Goal: Information Seeking & Learning: Learn about a topic

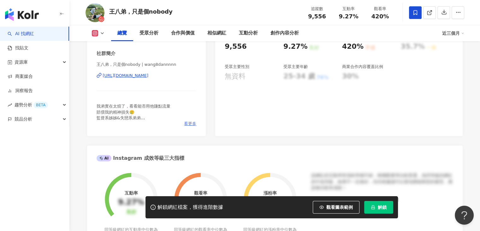
click at [189, 123] on span "看更多" at bounding box center [190, 124] width 12 height 6
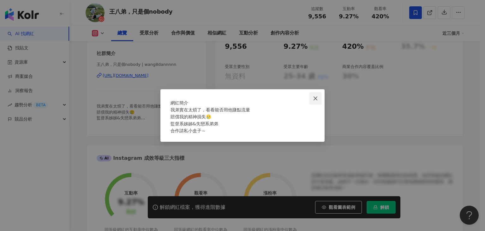
click at [317, 96] on icon "close" at bounding box center [316, 98] width 4 height 4
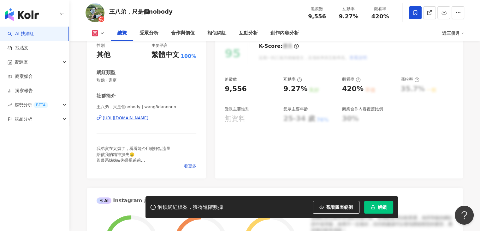
scroll to position [33, 0]
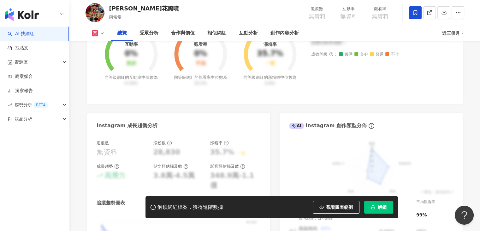
scroll to position [202, 0]
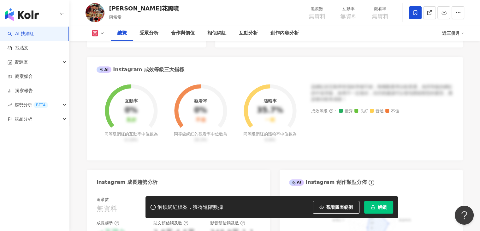
click at [101, 35] on icon at bounding box center [102, 33] width 5 height 5
click at [104, 58] on button "Facebook" at bounding box center [105, 59] width 32 height 9
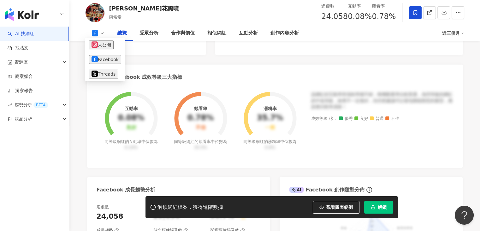
click at [163, 63] on div "Facebook 網紅基本資料 性別 其他 主要語言 繁體中文 76.8% 網紅類型 日常話題 · 教育與學習 · 遊戲 · 運動 · 旅遊 社群簡介 146…" at bounding box center [275, 137] width 376 height 478
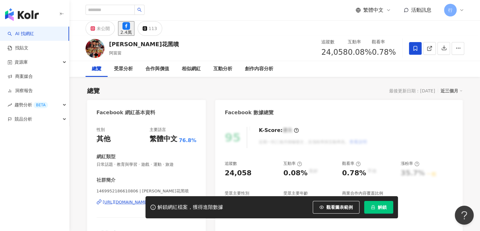
scroll to position [126, 0]
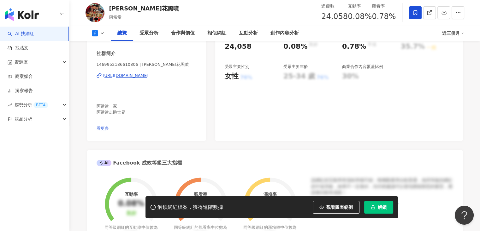
click at [109, 126] on span "看更多" at bounding box center [103, 128] width 12 height 5
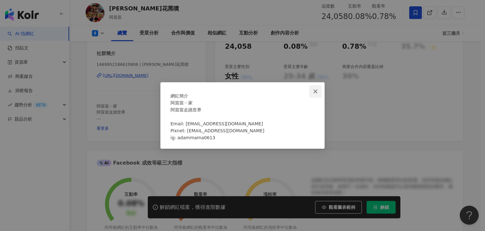
click at [312, 89] on span "Close" at bounding box center [315, 91] width 13 height 5
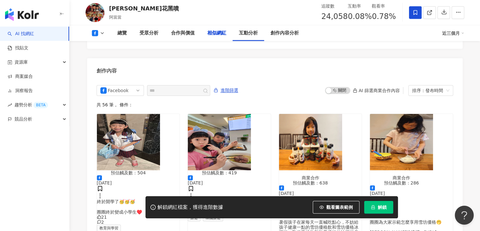
scroll to position [0, 0]
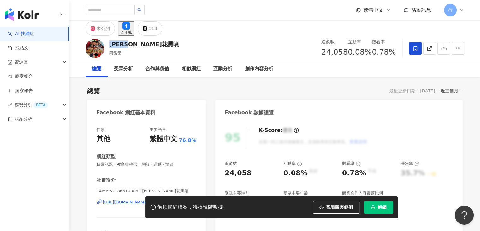
drag, startPoint x: 130, startPoint y: 42, endPoint x: 110, endPoint y: 41, distance: 20.6
click at [110, 41] on div "阿當花黑噴 阿當當 追蹤數 24,058 互動率 0.08% 觀看率 0.78%" at bounding box center [275, 48] width 404 height 25
copy div "阿當花黑噴"
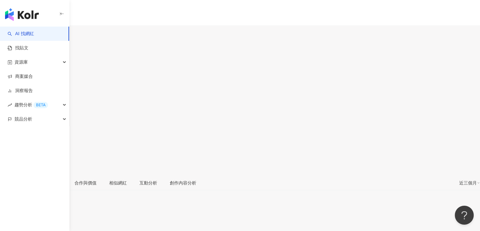
scroll to position [158, 0]
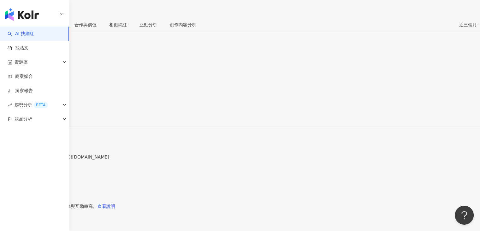
click at [13, 164] on span "看更多" at bounding box center [6, 166] width 13 height 5
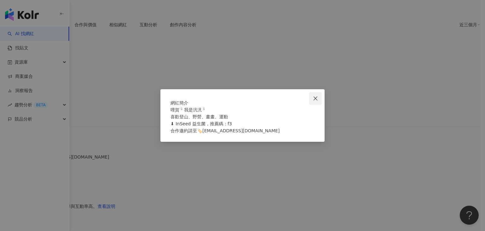
click at [315, 96] on icon "close" at bounding box center [315, 98] width 5 height 5
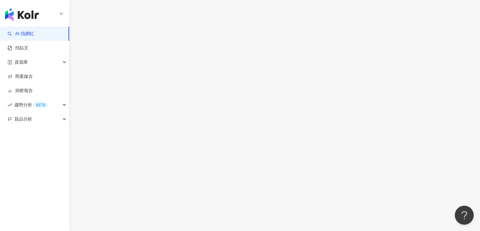
scroll to position [1959, 0]
click at [100, 56] on button "Threads" at bounding box center [103, 61] width 29 height 10
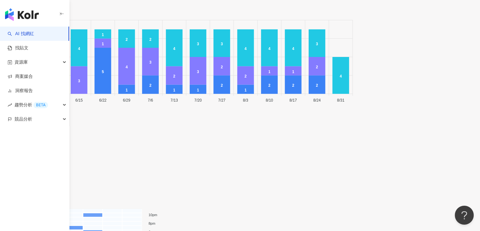
scroll to position [1178, 0]
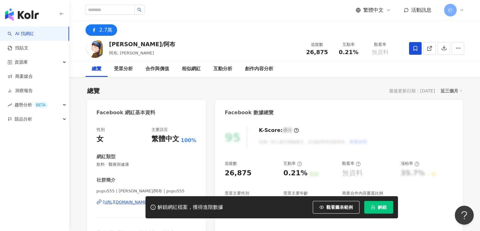
click at [249, 93] on div "總覽 最後更新日期：[DATE] 近三個月" at bounding box center [275, 90] width 376 height 9
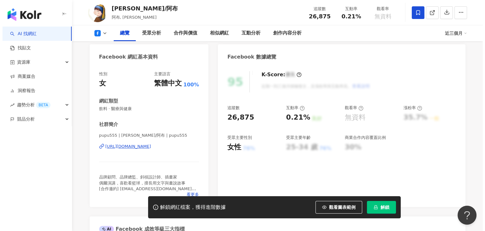
scroll to position [95, 0]
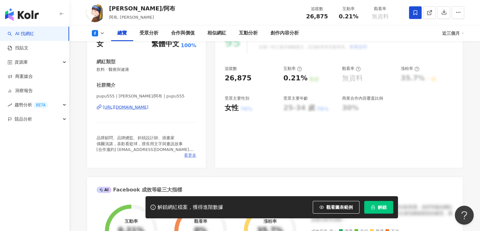
click at [188, 157] on span "看更多" at bounding box center [190, 155] width 12 height 6
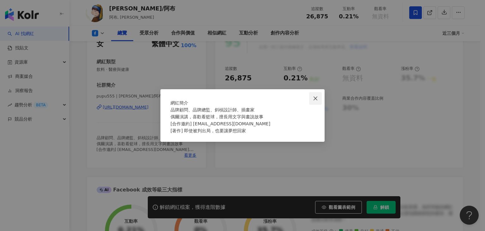
click at [316, 96] on icon "close" at bounding box center [316, 98] width 4 height 4
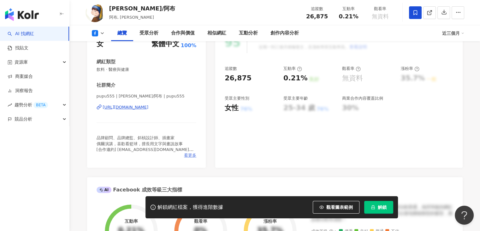
click at [193, 154] on span "看更多" at bounding box center [190, 155] width 12 height 6
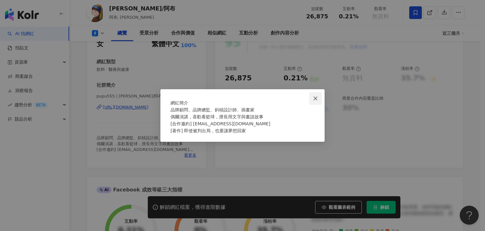
click at [317, 92] on button "Close" at bounding box center [315, 98] width 13 height 13
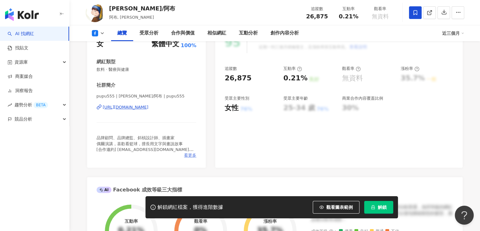
click at [186, 152] on span "看更多" at bounding box center [190, 155] width 12 height 6
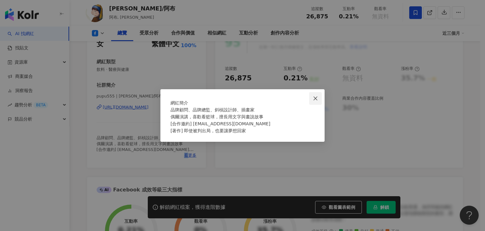
click at [317, 96] on icon "close" at bounding box center [315, 98] width 5 height 5
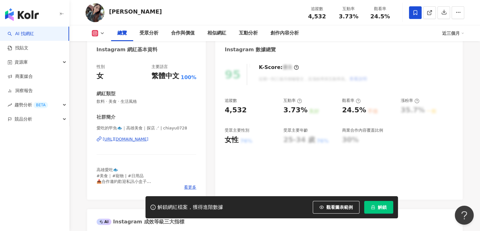
scroll to position [63, 0]
click at [191, 185] on span "看更多" at bounding box center [190, 187] width 12 height 6
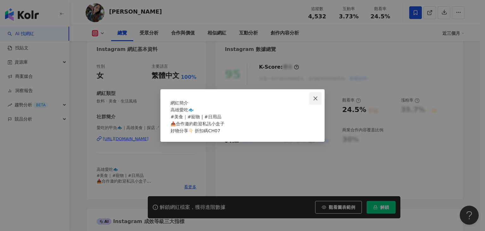
click at [316, 96] on icon "close" at bounding box center [315, 98] width 5 height 5
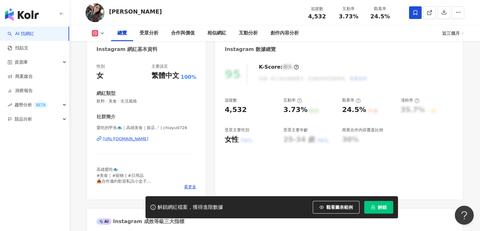
scroll to position [0, 0]
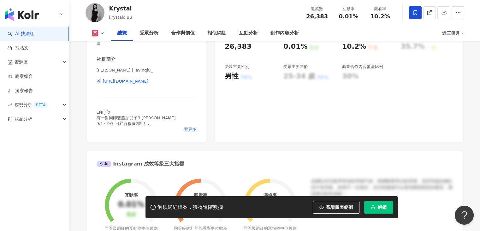
click at [191, 129] on span "看更多" at bounding box center [190, 129] width 12 height 6
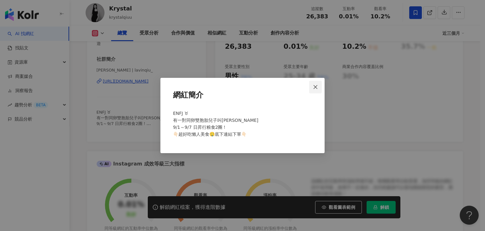
click at [317, 86] on icon "close" at bounding box center [315, 86] width 5 height 5
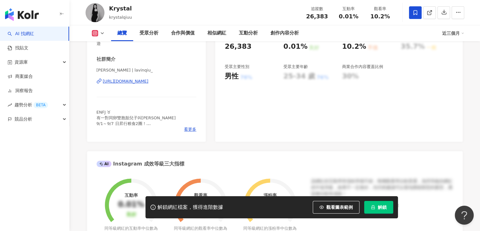
click at [173, 23] on div "Krystal krystalqiuu 追蹤數 26,383 互動率 0.01% 觀看率 10.2%" at bounding box center [275, 12] width 404 height 25
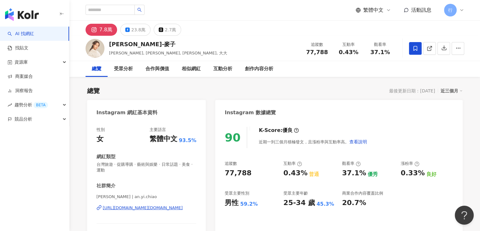
click at [215, 32] on div "7.8萬 23.8萬 2.7萬" at bounding box center [275, 28] width 404 height 15
click at [190, 14] on div "繁體中文 活動訊息 行" at bounding box center [275, 10] width 379 height 20
click at [188, 9] on div "繁體中文 活動訊息 行" at bounding box center [275, 10] width 379 height 20
click at [192, 9] on div "繁體中文 活動訊息 行" at bounding box center [275, 10] width 379 height 20
click at [192, 23] on div "7.8萬 23.8萬 2.7萬" at bounding box center [275, 28] width 404 height 15
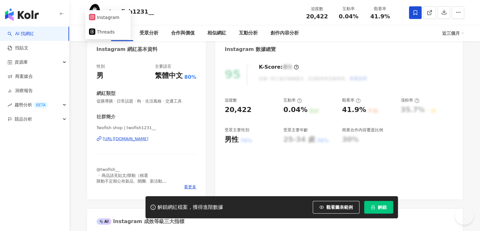
drag, startPoint x: 134, startPoint y: 141, endPoint x: 130, endPoint y: 147, distance: 7.6
click at [110, 158] on div "Twofish shop | twofish1231__ https://www.instagram.com/twofish1231__/" at bounding box center [147, 143] width 100 height 37
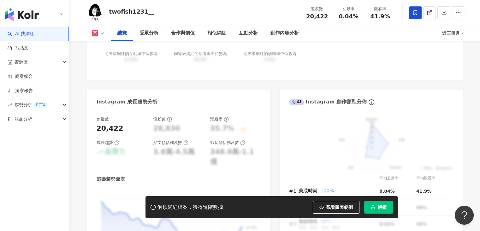
scroll to position [144, 0]
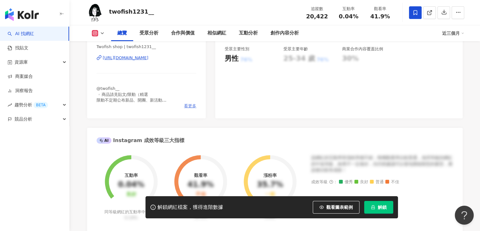
click at [192, 107] on span "看更多" at bounding box center [190, 106] width 12 height 6
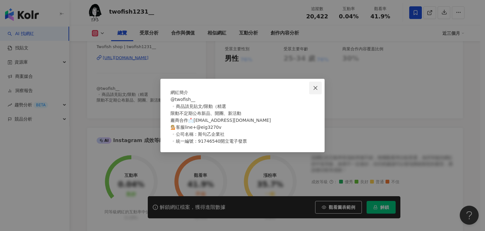
click at [314, 85] on icon "close" at bounding box center [315, 87] width 5 height 5
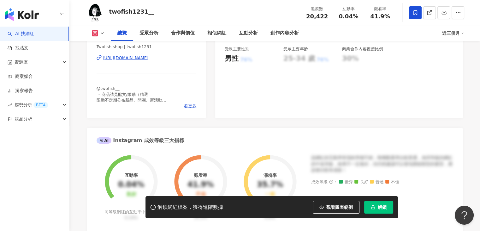
click at [166, 86] on div "@twofish__ ▫️商品請見貼文/限動（精選 限動不定期公布新品、開團、新活動 廠商合作📩twofish1232@gmail.com 💁🏼客服line+…" at bounding box center [147, 94] width 100 height 17
click at [190, 105] on span "看更多" at bounding box center [190, 106] width 12 height 6
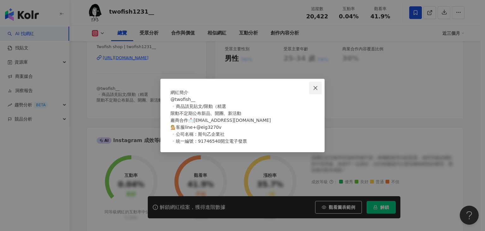
click at [314, 85] on icon "close" at bounding box center [315, 87] width 5 height 5
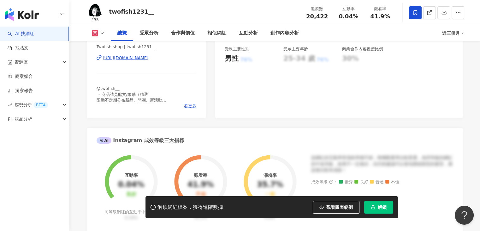
click at [172, 90] on div "@twofish__ ▫️商品請見貼文/限動（精選 限動不定期公布新品、開團、新活動 廠商合作📩twofish1232@gmail.com 💁🏼客服line+…" at bounding box center [147, 94] width 100 height 17
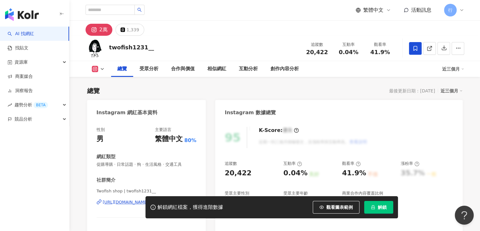
scroll to position [158, 0]
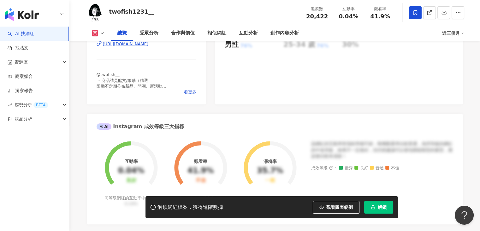
click at [193, 76] on div "@twofish__ ▫️商品請見貼文/限動（精選 限動不定期公布新品、開團、新活動 廠商合作📩twofish1232@gmail.com 💁🏼客服line+…" at bounding box center [147, 80] width 100 height 17
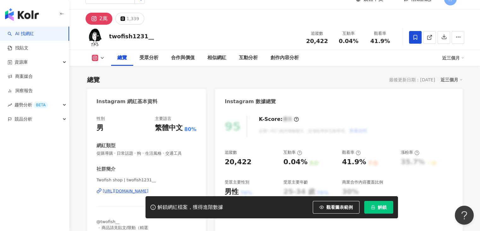
scroll to position [0, 0]
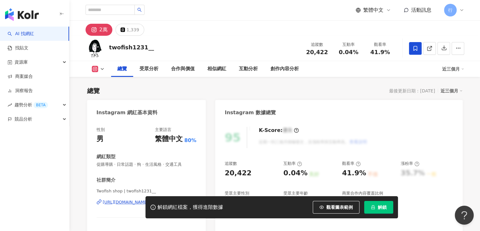
click at [316, 100] on div "Instagram 數據總覽" at bounding box center [338, 110] width 247 height 21
click at [305, 89] on div "總覽 最後更新日期：2025/9/1 近三個月" at bounding box center [275, 90] width 376 height 9
click at [189, 13] on div "繁體中文 活動訊息 行" at bounding box center [275, 10] width 379 height 20
click at [172, 35] on div "2萬 1,339" at bounding box center [275, 28] width 404 height 15
click at [218, 92] on div "總覽 最後更新日期：2025/9/1 近三個月" at bounding box center [275, 90] width 376 height 9
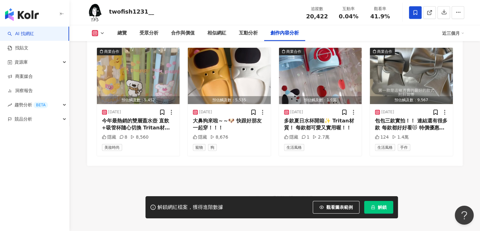
scroll to position [1858, 0]
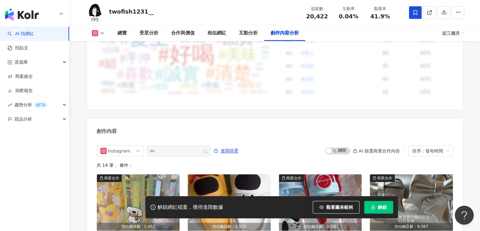
click at [349, 108] on div "Instagram Hashtag 分析 #好喝 #愛上 #清楚 #誠實 #品質 #美味 #香醇 #喜歡 #手沖 #組 #香氣 #咖啡豆 #濃郁 #興奮 #早…" at bounding box center [275, 145] width 376 height 293
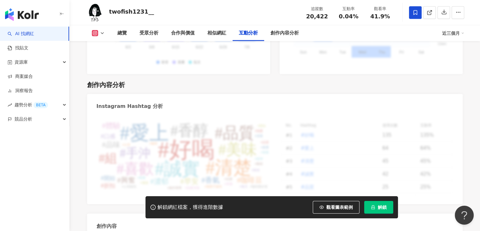
scroll to position [1542, 0]
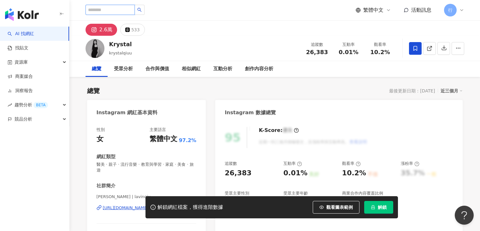
click at [120, 9] on input "search" at bounding box center [110, 10] width 49 height 10
paste input "**********"
type input "**********"
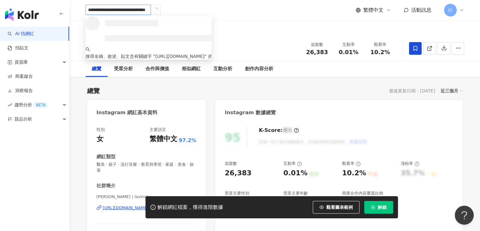
click at [145, 9] on input "**********" at bounding box center [119, 10] width 66 height 10
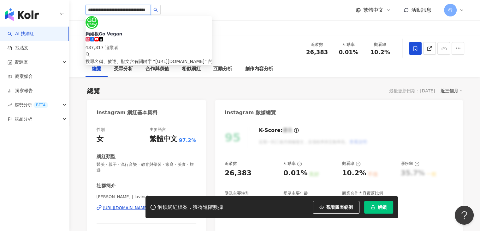
click at [145, 9] on input "**********" at bounding box center [119, 10] width 66 height 10
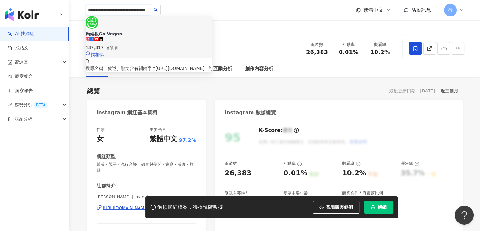
click at [139, 31] on div "夠維根Go Vegan" at bounding box center [149, 34] width 126 height 6
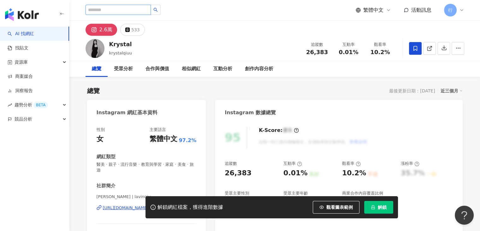
scroll to position [0, 0]
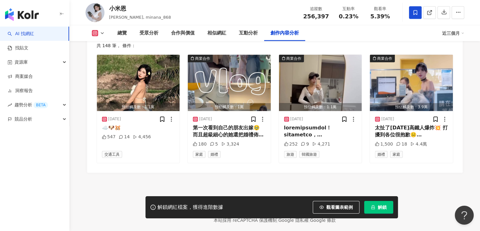
scroll to position [1778, 0]
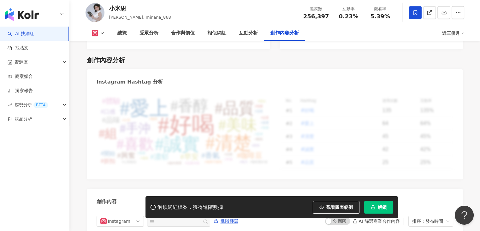
click at [208, 56] on div "創作內容分析 Instagram Hashtag 分析 #好喝 #愛上 #清楚 #誠實 #品質 #美味 #香醇 #喜歡 #手沖 #組 #香氣 #咖啡豆 #濃郁…" at bounding box center [275, 205] width 376 height 313
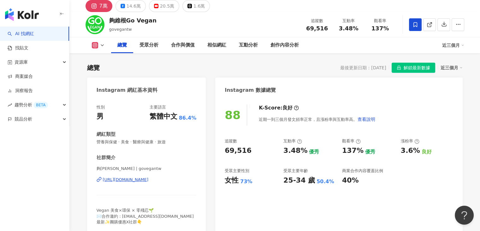
scroll to position [55, 0]
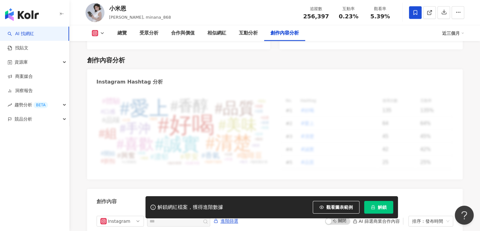
click at [172, 69] on div "Instagram Hashtag 分析" at bounding box center [275, 79] width 376 height 21
click at [105, 35] on button at bounding box center [99, 33] width 26 height 6
click at [153, 56] on div "創作內容分析" at bounding box center [275, 60] width 376 height 9
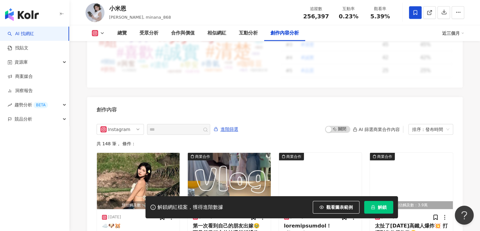
scroll to position [1936, 0]
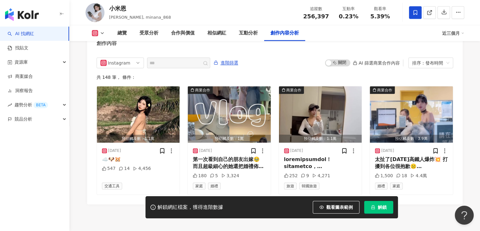
click at [310, 75] on div "共 148 筆 ， 條件：" at bounding box center [275, 77] width 357 height 5
click at [205, 15] on div "小米恩 Mina, minana_868 追蹤數 256,397 互動率 0.23% 觀看率 5.39%" at bounding box center [275, 12] width 404 height 25
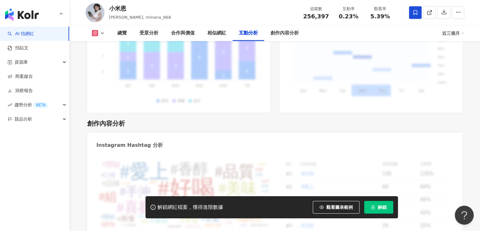
scroll to position [1904, 0]
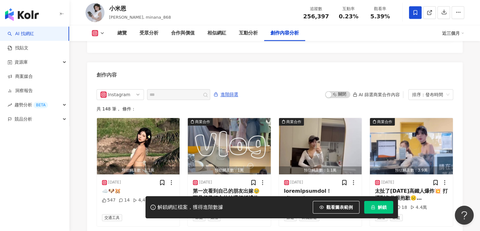
click at [145, 68] on div "創作內容" at bounding box center [275, 72] width 376 height 21
click at [141, 89] on div "Instagram" at bounding box center [120, 94] width 47 height 11
click at [143, 67] on div "創作內容" at bounding box center [275, 72] width 376 height 21
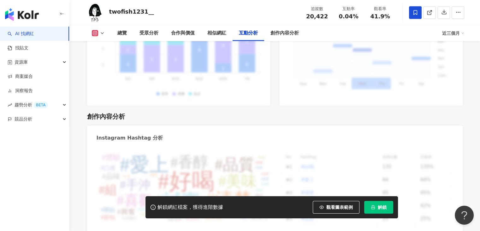
scroll to position [1732, 0]
click at [142, 127] on div "Instagram Hashtag 分析" at bounding box center [275, 135] width 376 height 21
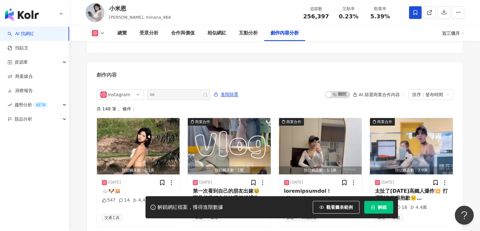
scroll to position [1904, 0]
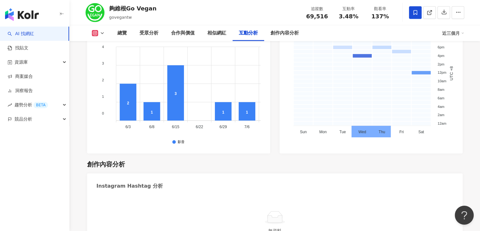
scroll to position [1951, 0]
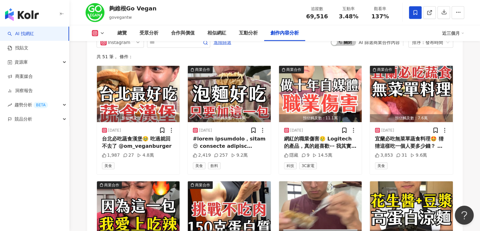
click at [106, 32] on button at bounding box center [99, 33] width 26 height 6
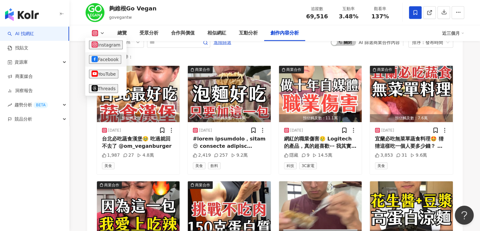
click at [102, 60] on button "Facebook" at bounding box center [105, 59] width 32 height 9
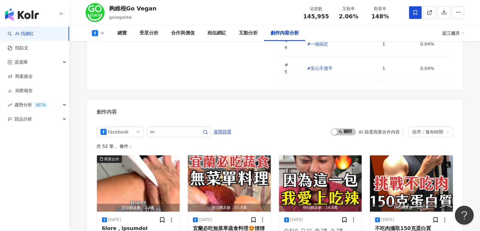
scroll to position [1640, 0]
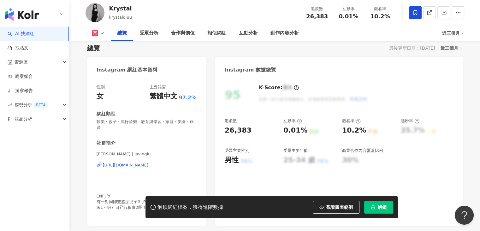
scroll to position [95, 0]
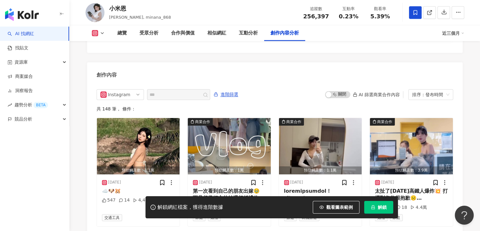
click at [283, 87] on div "創作內容 Instagram all ig fb 不分平台 Instagram Facebook Threads 進階篩選 啟動 關閉 AI 篩選商業合作內容…" at bounding box center [275, 148] width 376 height 173
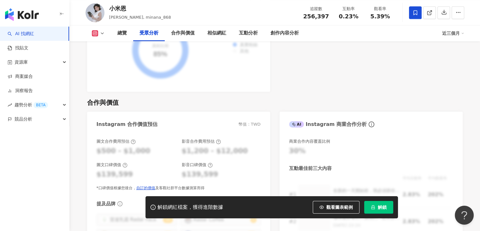
scroll to position [948, 0]
